Goal: Task Accomplishment & Management: Use online tool/utility

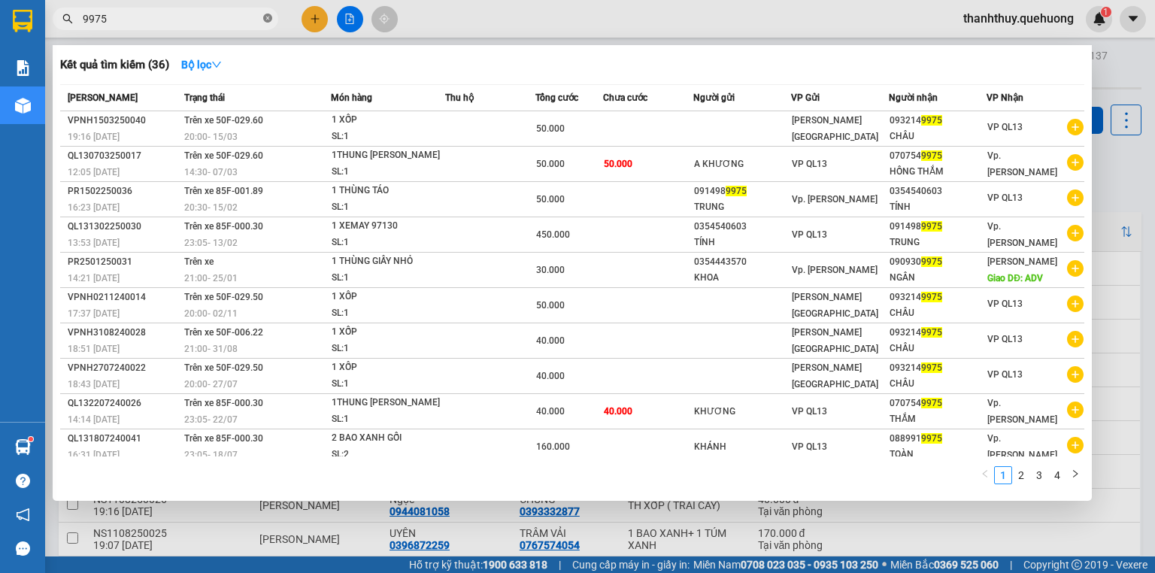
scroll to position [754, 0]
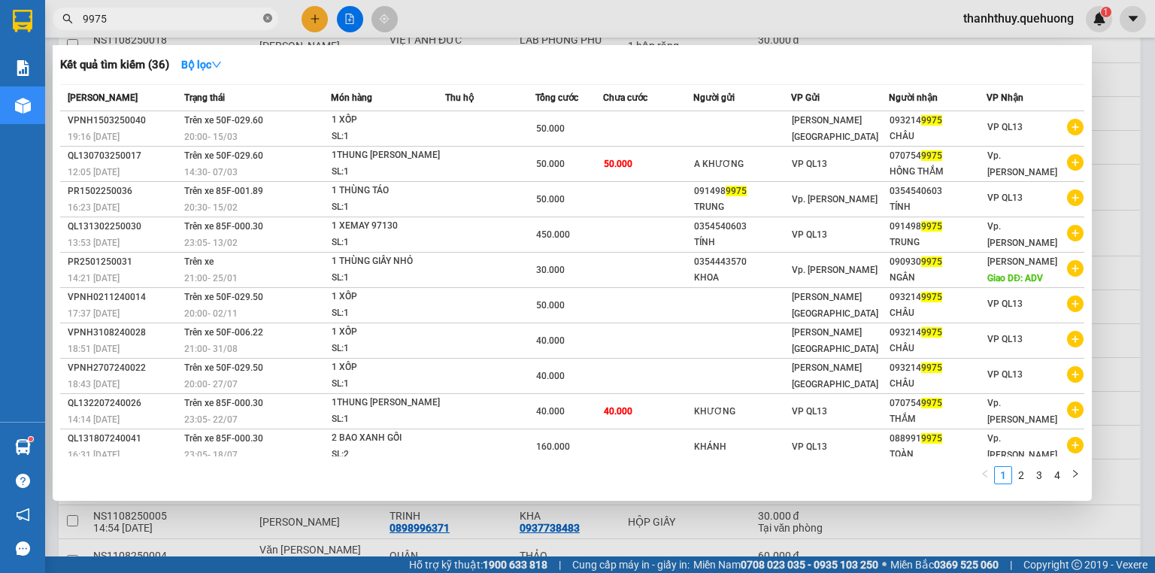
click at [264, 14] on icon "close-circle" at bounding box center [267, 18] width 9 height 9
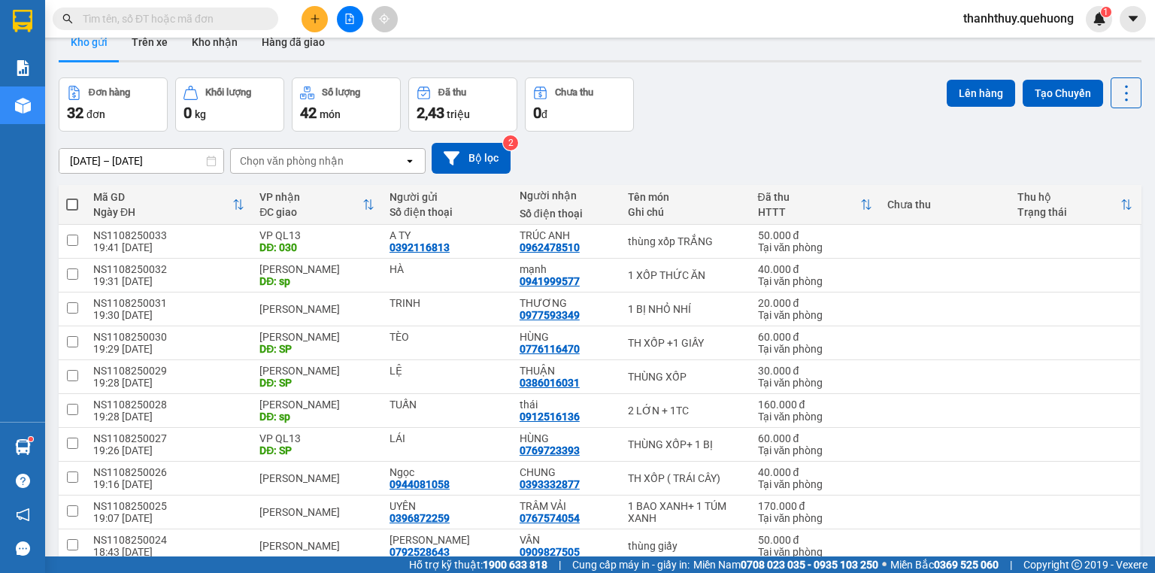
scroll to position [0, 0]
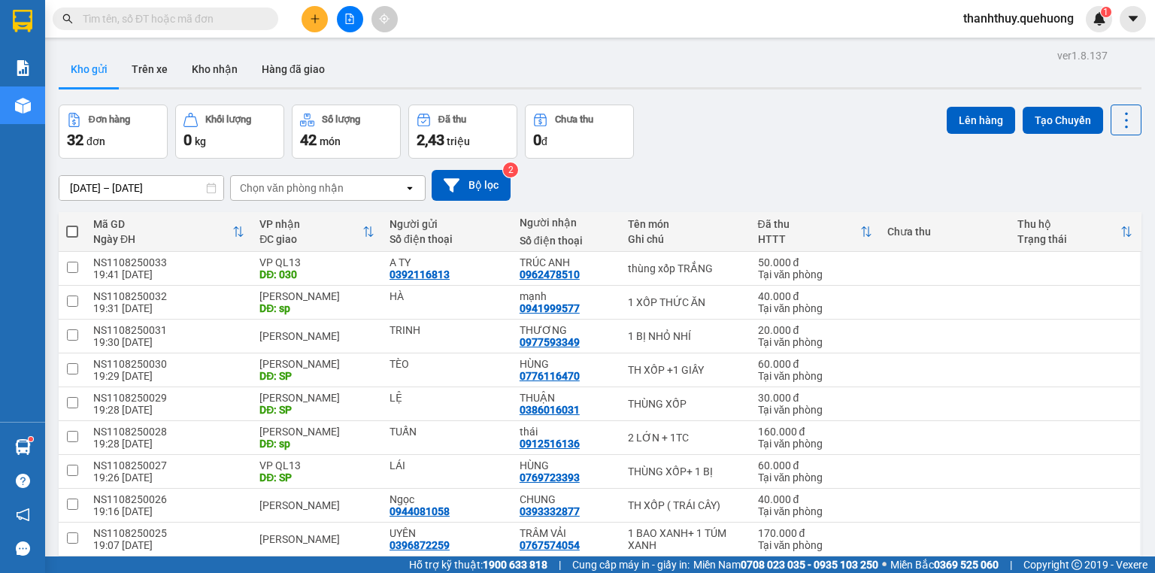
click at [348, 20] on icon "file-add" at bounding box center [350, 19] width 8 height 11
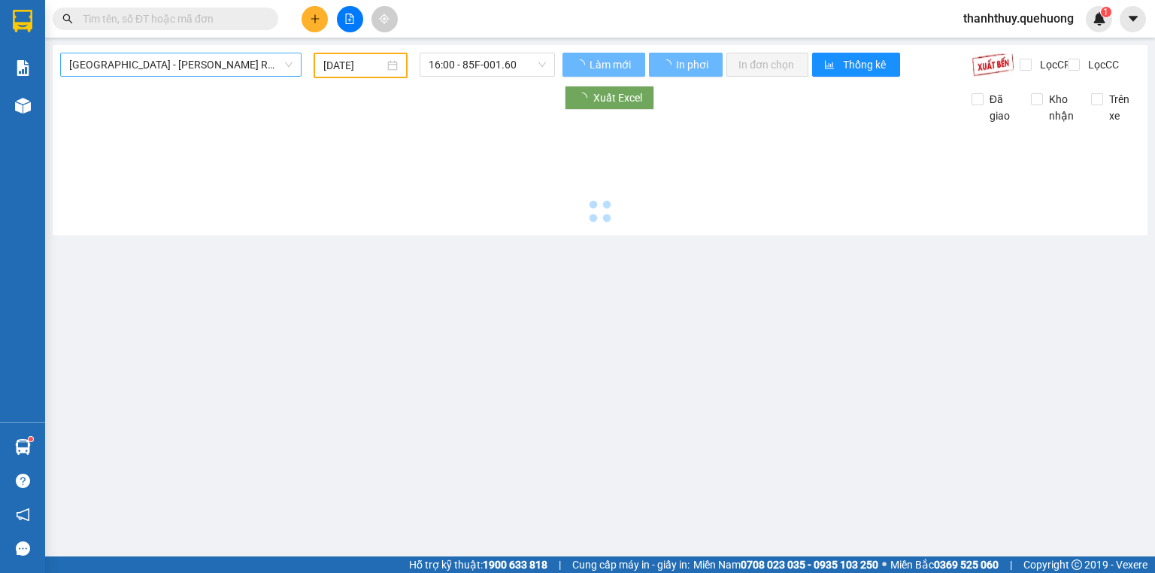
type input "[DATE]"
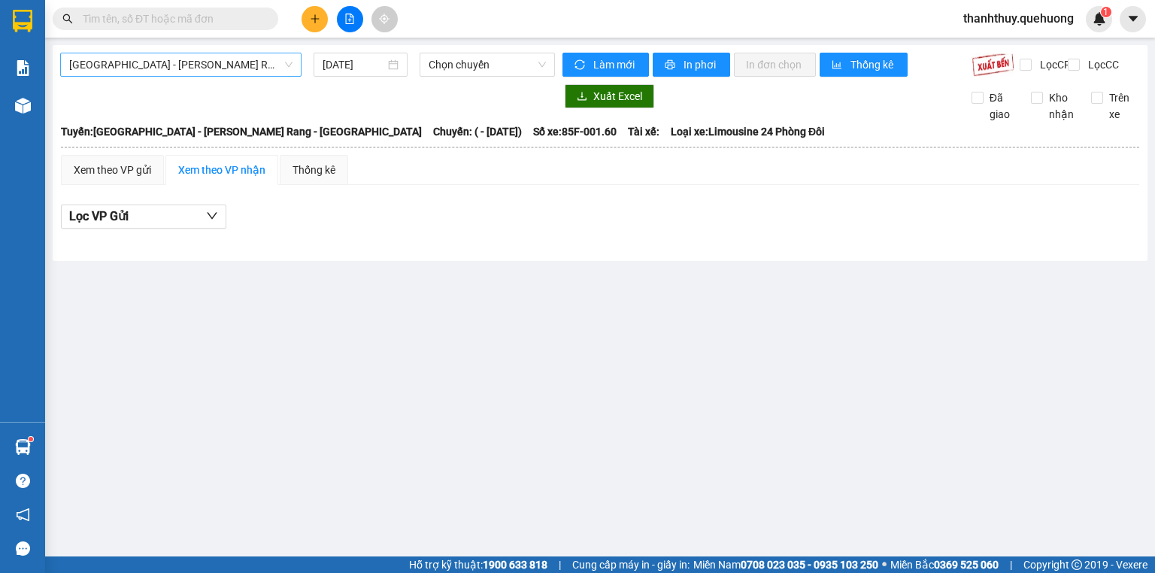
click at [271, 57] on span "[GEOGRAPHIC_DATA] - [PERSON_NAME] Rang - [GEOGRAPHIC_DATA]" at bounding box center [180, 64] width 223 height 23
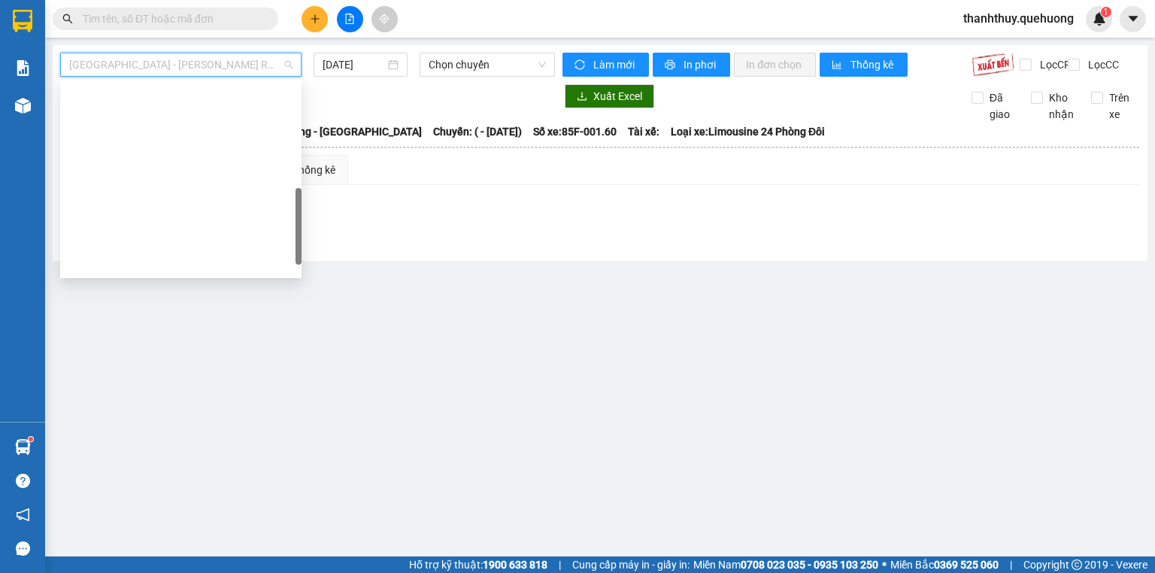
scroll to position [409, 0]
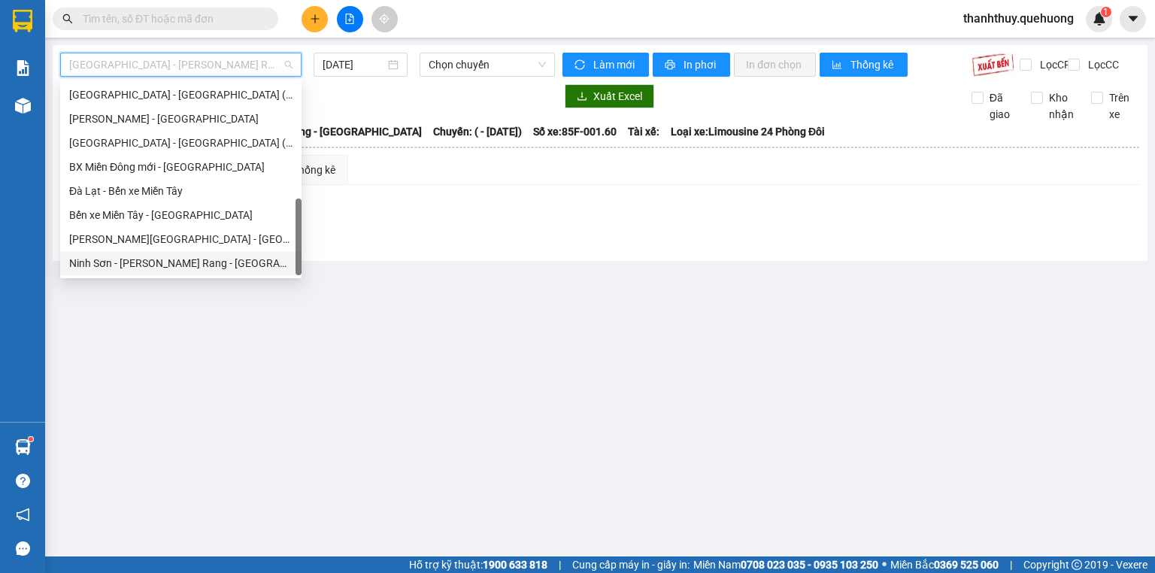
click at [159, 260] on div "Ninh Sơn - [PERSON_NAME] Rang - [GEOGRAPHIC_DATA]" at bounding box center [180, 263] width 223 height 17
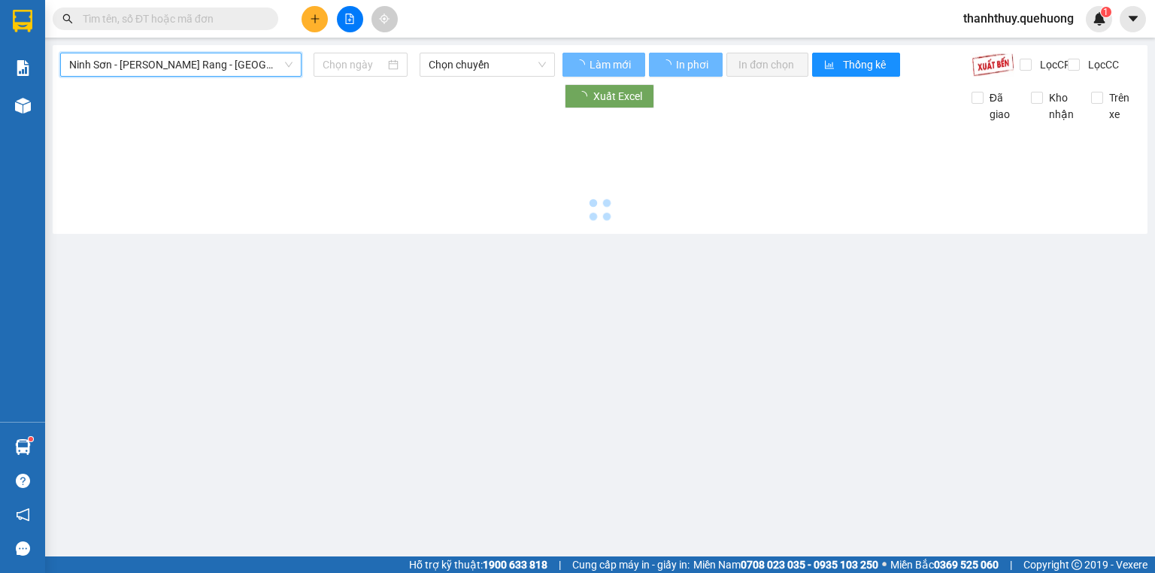
type input "[DATE]"
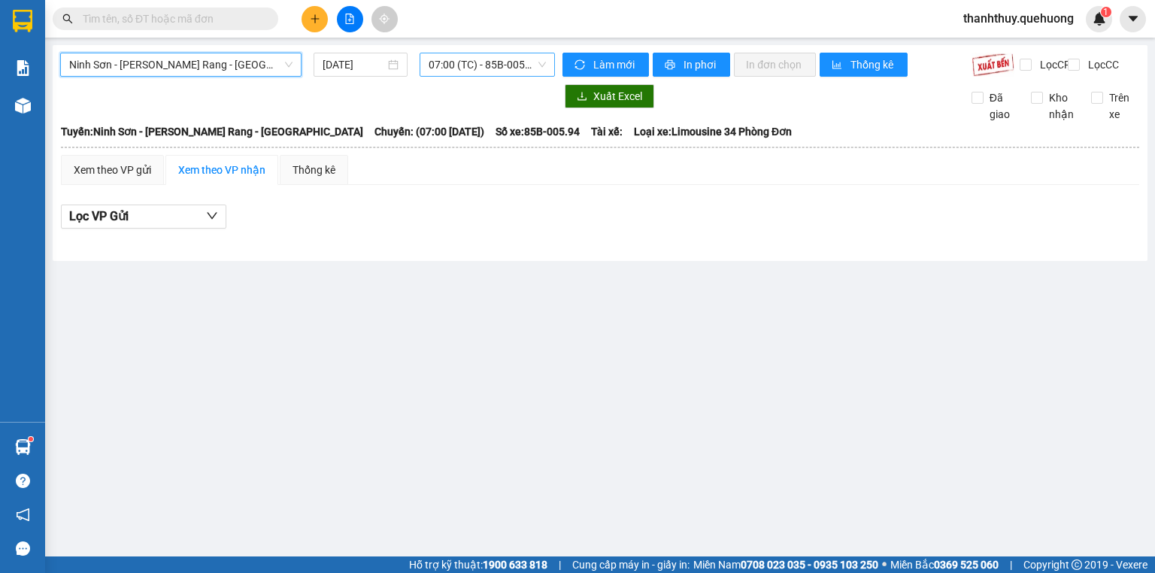
click at [456, 58] on span "07:00 (TC) - 85B-005.94" at bounding box center [488, 64] width 118 height 23
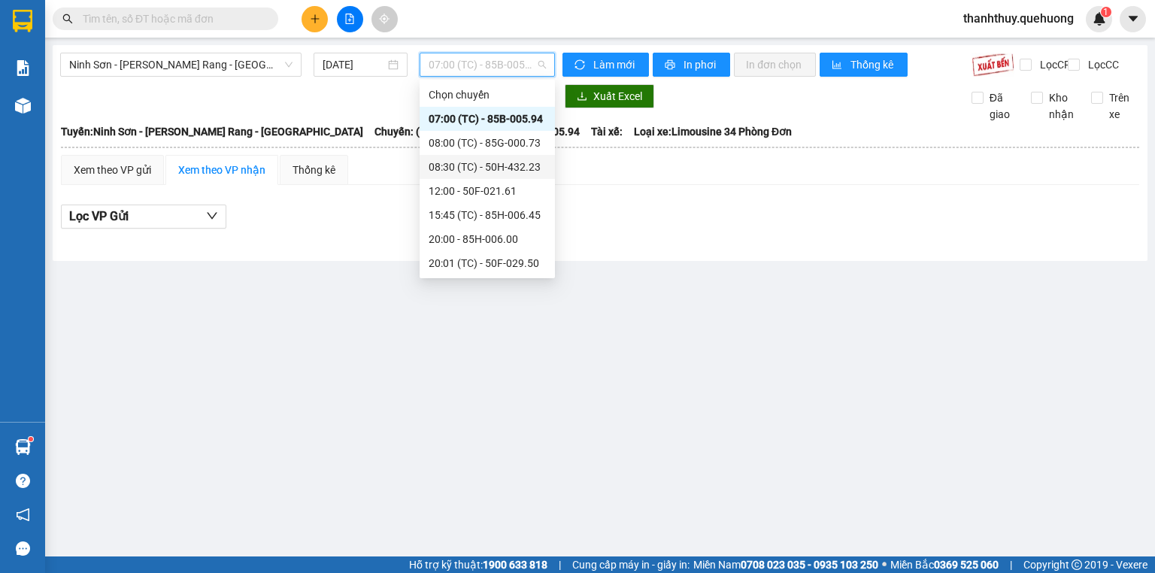
click at [448, 168] on div "08:30 (TC) - 50H-432.23" at bounding box center [487, 167] width 117 height 17
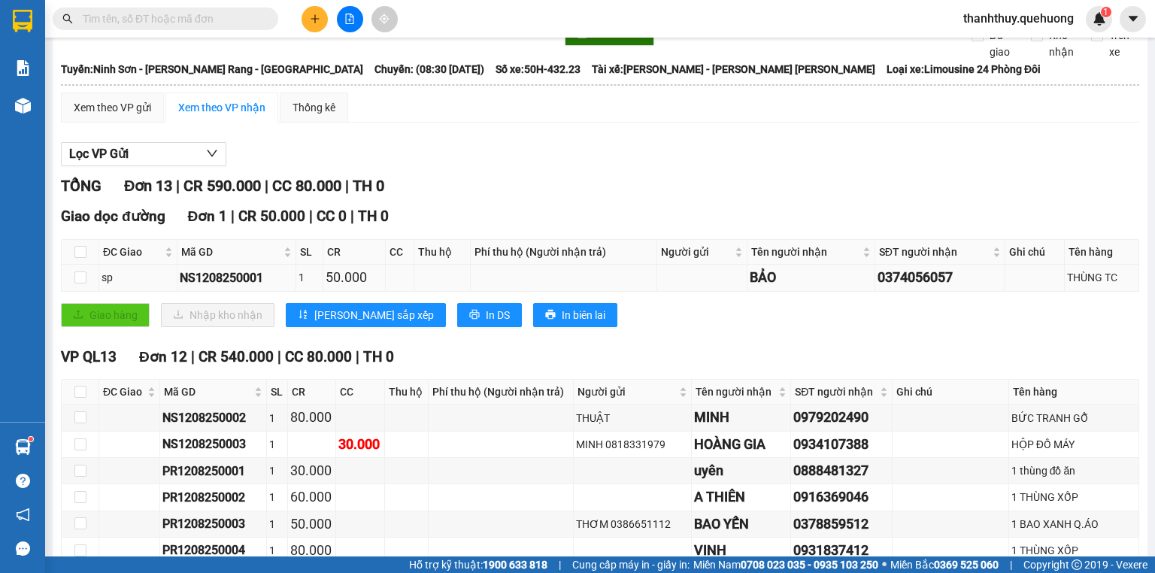
scroll to position [120, 0]
